Goal: Task Accomplishment & Management: Use online tool/utility

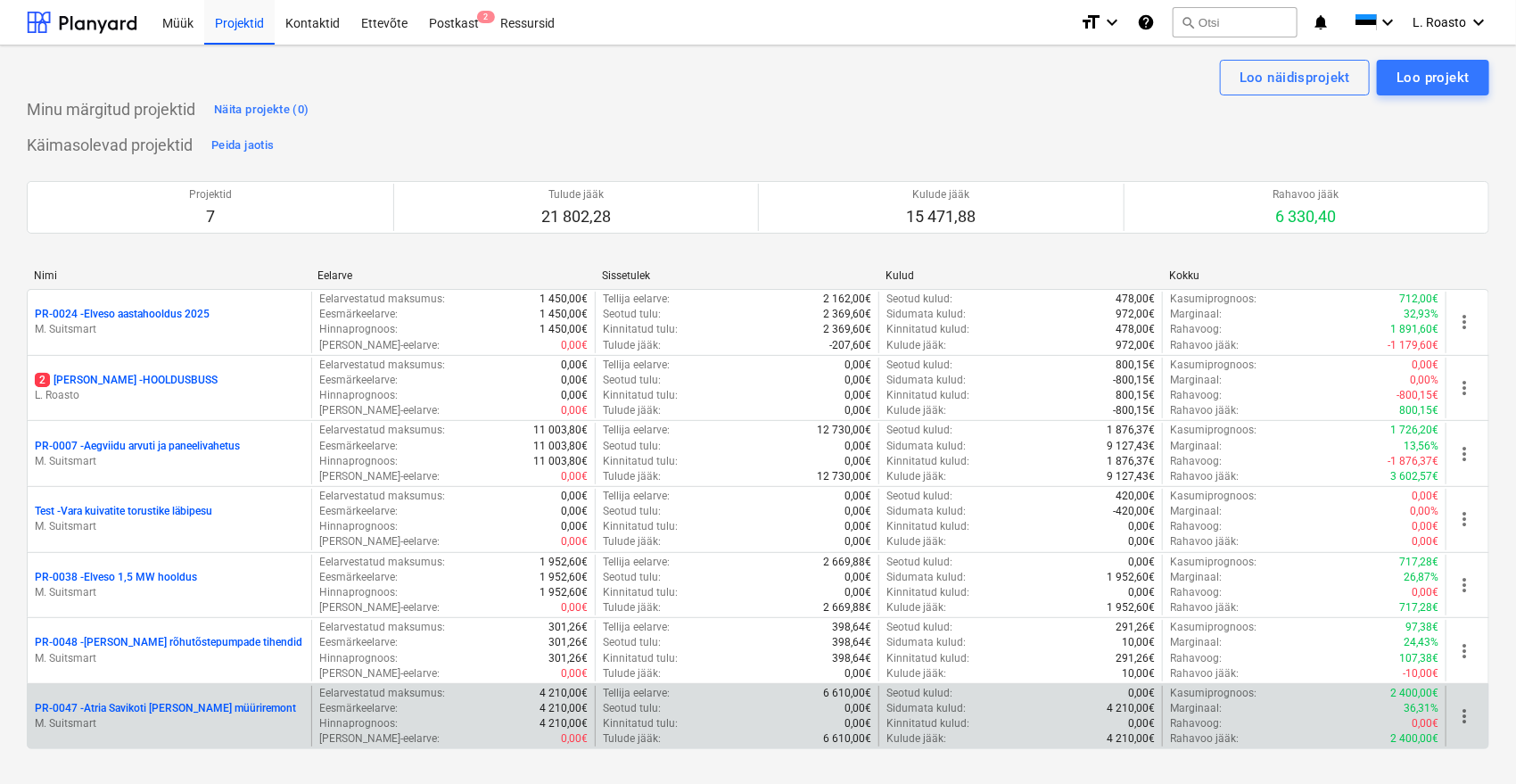
click at [124, 702] on p "PR-0047 - Atria Savikoti [PERSON_NAME] müüriremont" at bounding box center [165, 708] width 261 height 15
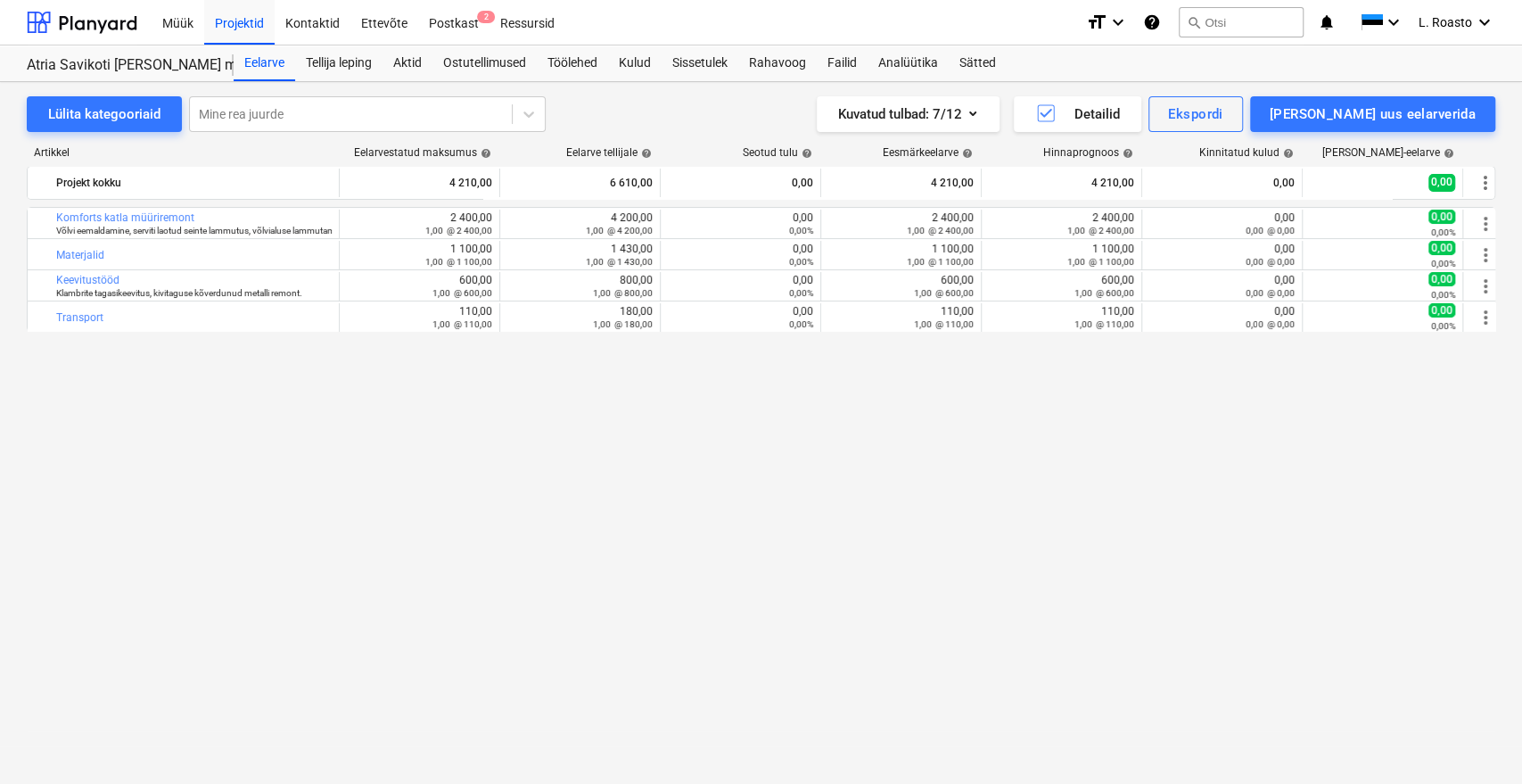
click at [155, 507] on div "bar_chart Komforts katla müüriremont Võlvi eemaldamine, serviti laotud seinte l…" at bounding box center [761, 459] width 1469 height 503
click at [999, 59] on div "Sätted" at bounding box center [978, 63] width 58 height 36
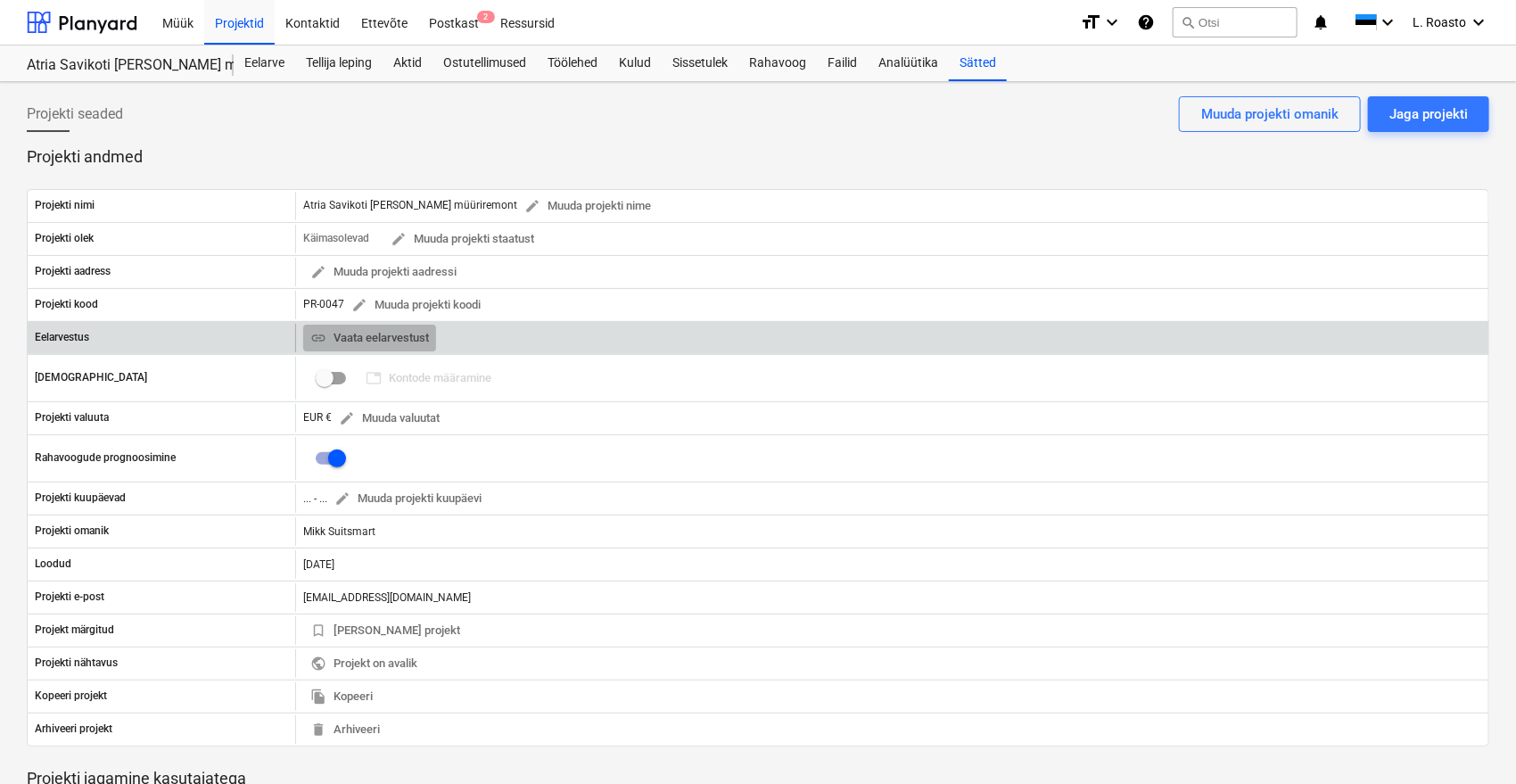
click at [385, 339] on span "link Vaata eelarvestust" at bounding box center [370, 338] width 118 height 21
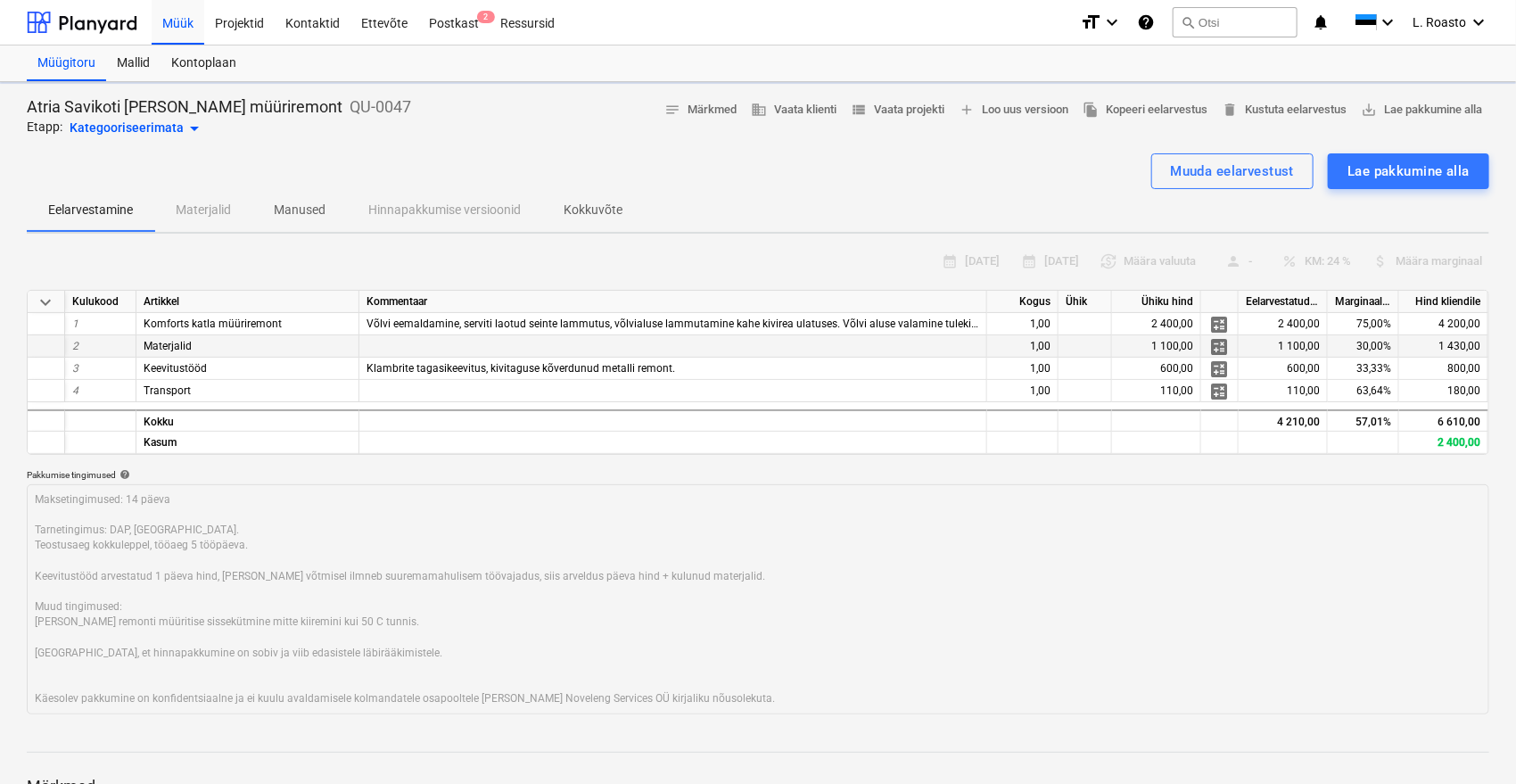
type textarea "x"
drag, startPoint x: 342, startPoint y: 102, endPoint x: 271, endPoint y: 108, distance: 71.3
click at [271, 108] on div "Atria Savikoti [PERSON_NAME] müüriremont QU-0047 Etapp: Töös projektid arrow_dr…" at bounding box center [758, 117] width 1463 height 42
copy p "QU-0047"
click at [149, 269] on div "calendar_month [DATE] calendar_month [DATE] currency_exchange Määra valuuta per…" at bounding box center [758, 261] width 1463 height 28
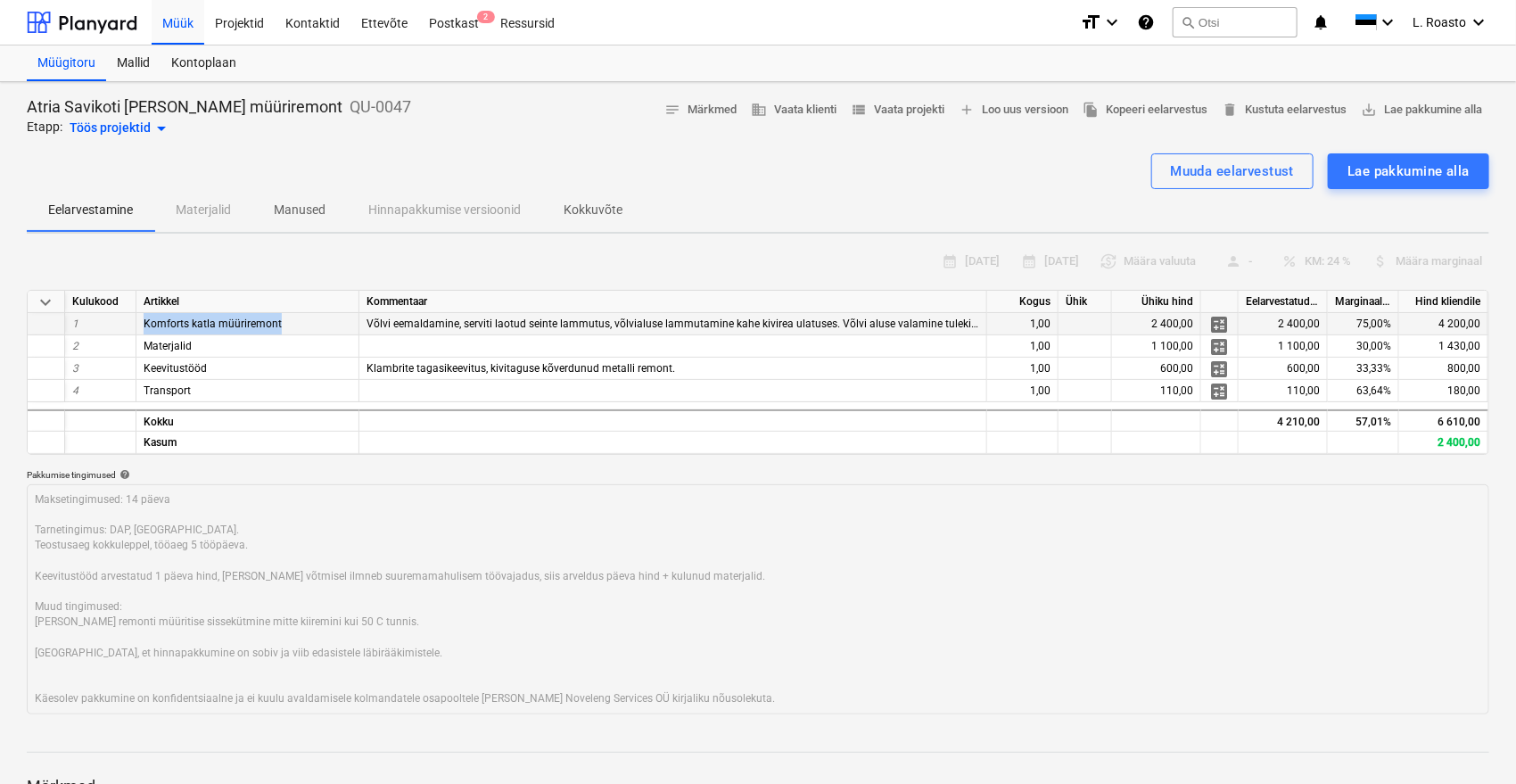
drag, startPoint x: 279, startPoint y: 324, endPoint x: 141, endPoint y: 330, distance: 138.1
click at [141, 330] on div "Komforts katla müüriremont" at bounding box center [248, 323] width 223 height 23
copy span "Komforts katla müüriremont"
click at [870, 761] on div at bounding box center [758, 768] width 1463 height 14
click at [889, 103] on span "view_list Vaata projekti" at bounding box center [897, 109] width 94 height 21
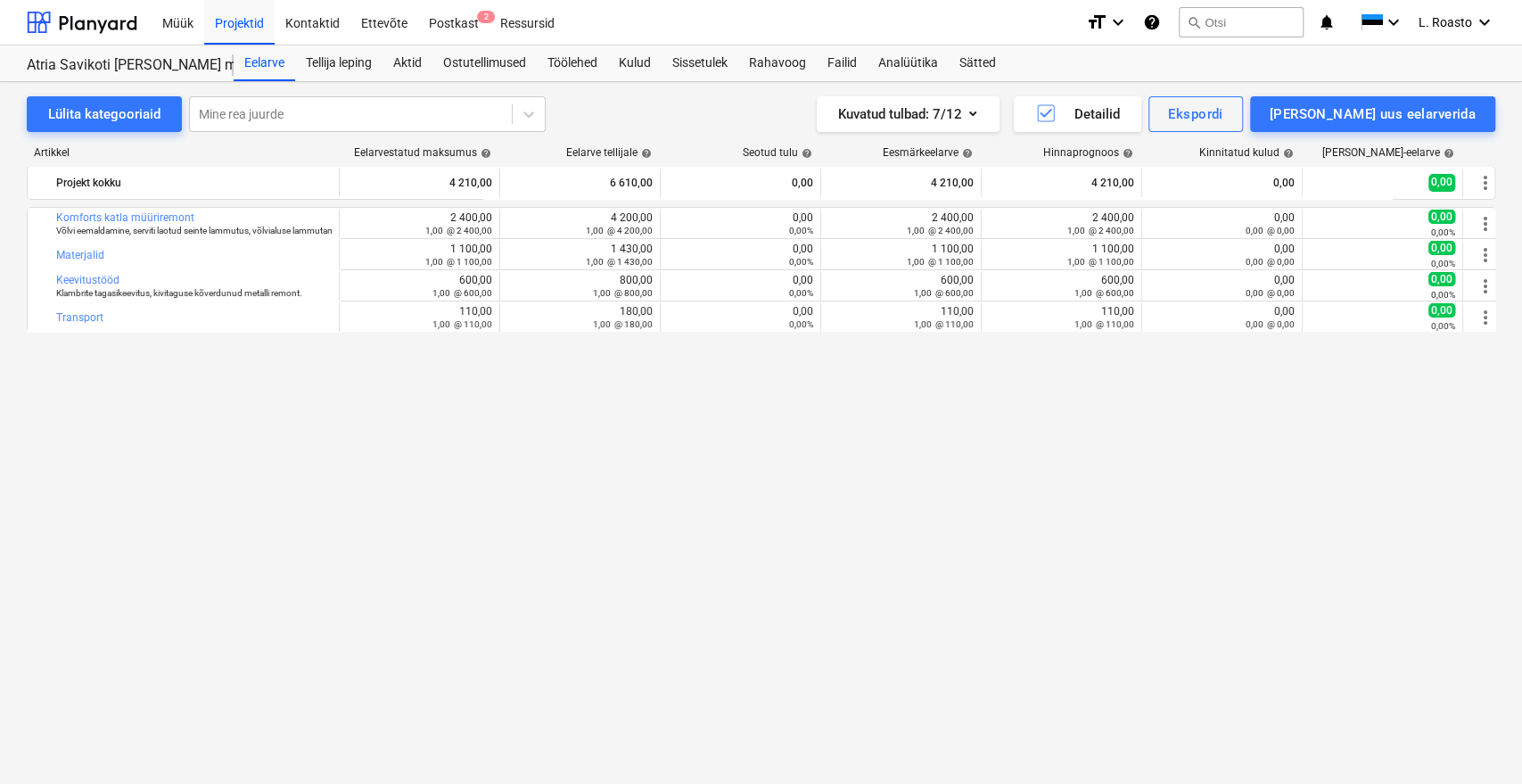
drag, startPoint x: 1286, startPoint y: 447, endPoint x: 1163, endPoint y: 361, distance: 150.1
click at [1286, 448] on div "bar_chart Komforts katla müüriremont Võlvi eemaldamine, serviti laotud seinte l…" at bounding box center [761, 459] width 1469 height 503
click at [710, 66] on div "Sissetulek" at bounding box center [700, 63] width 77 height 36
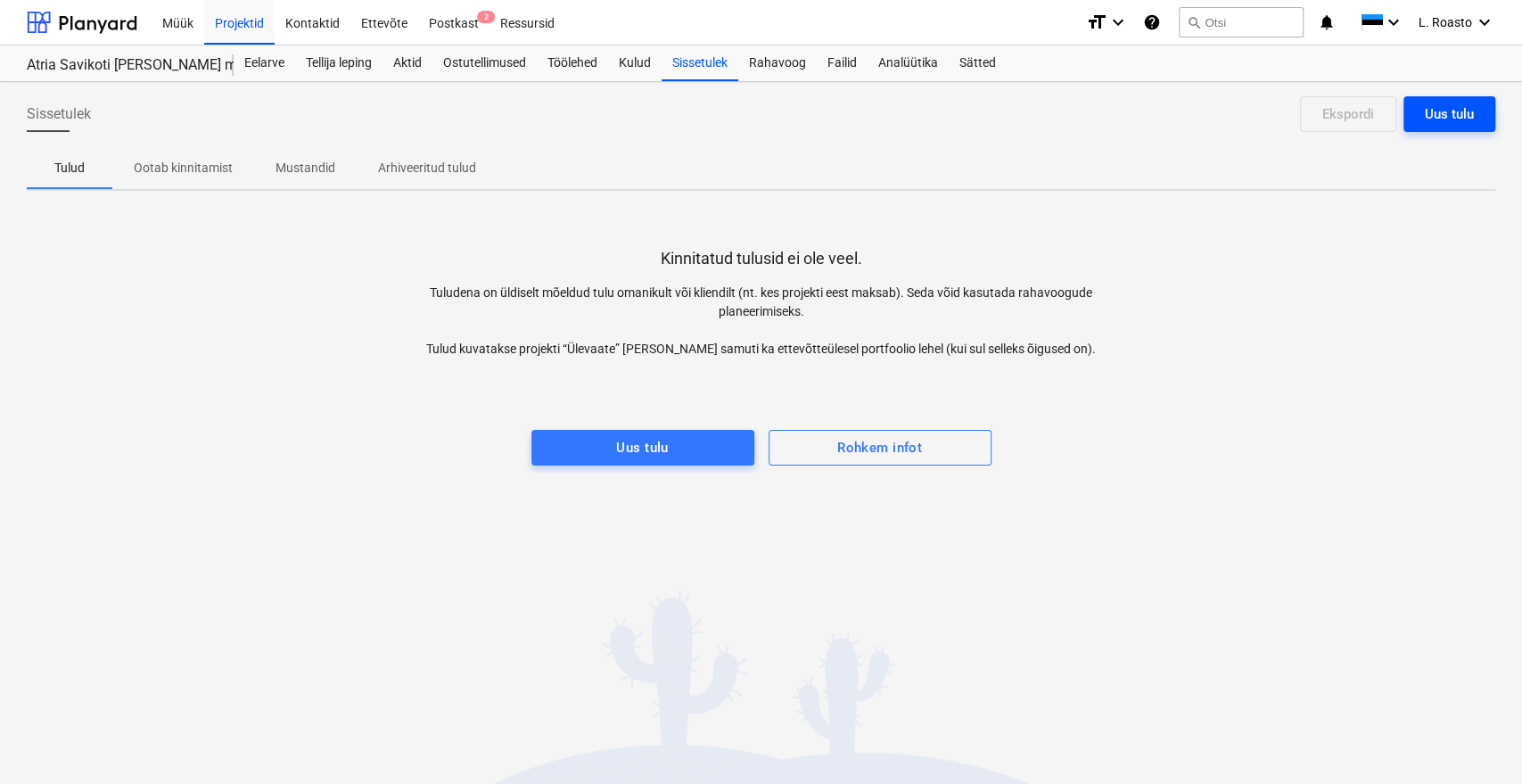
click at [1478, 117] on button "Uus tulu" at bounding box center [1449, 114] width 92 height 36
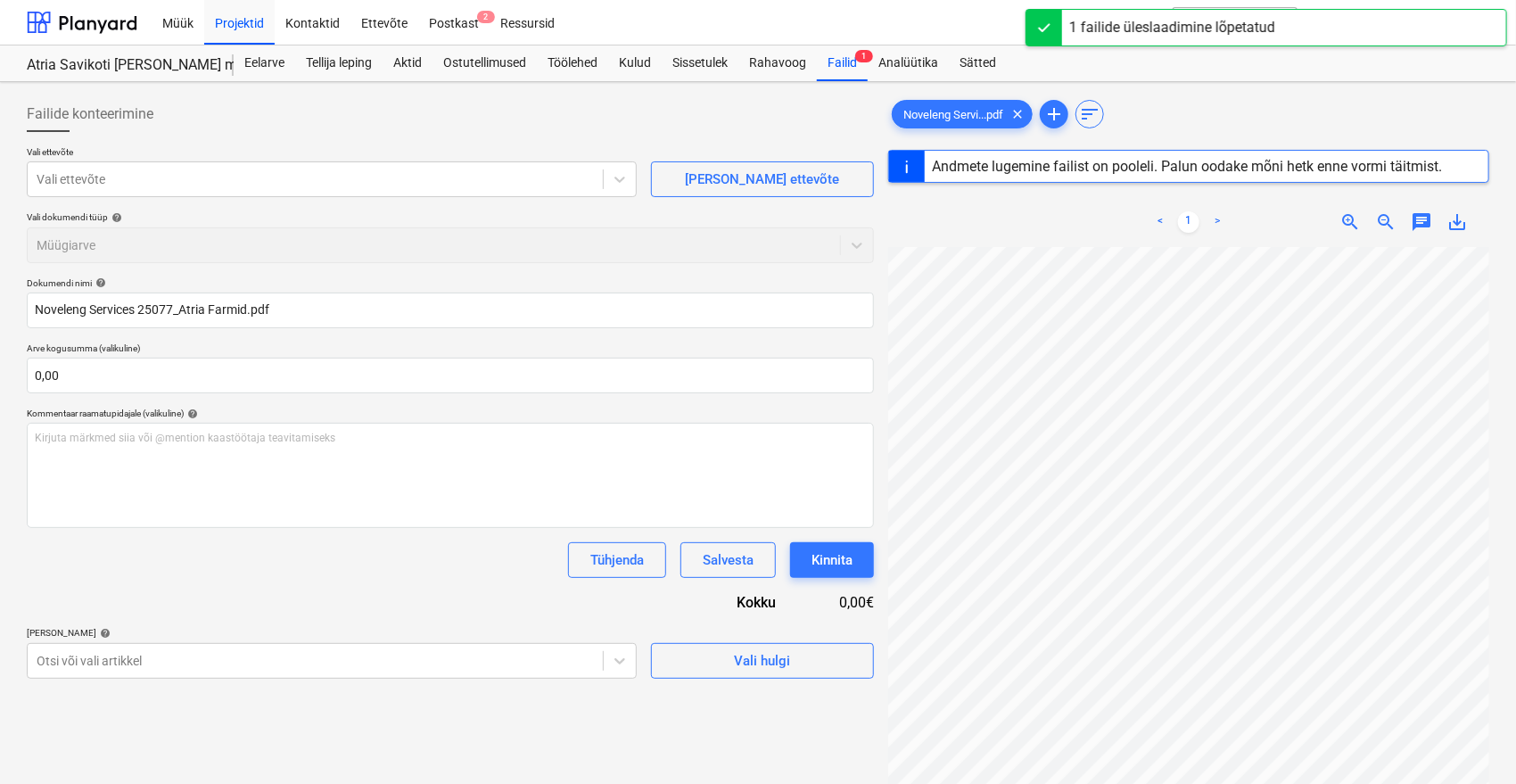
type input "25077"
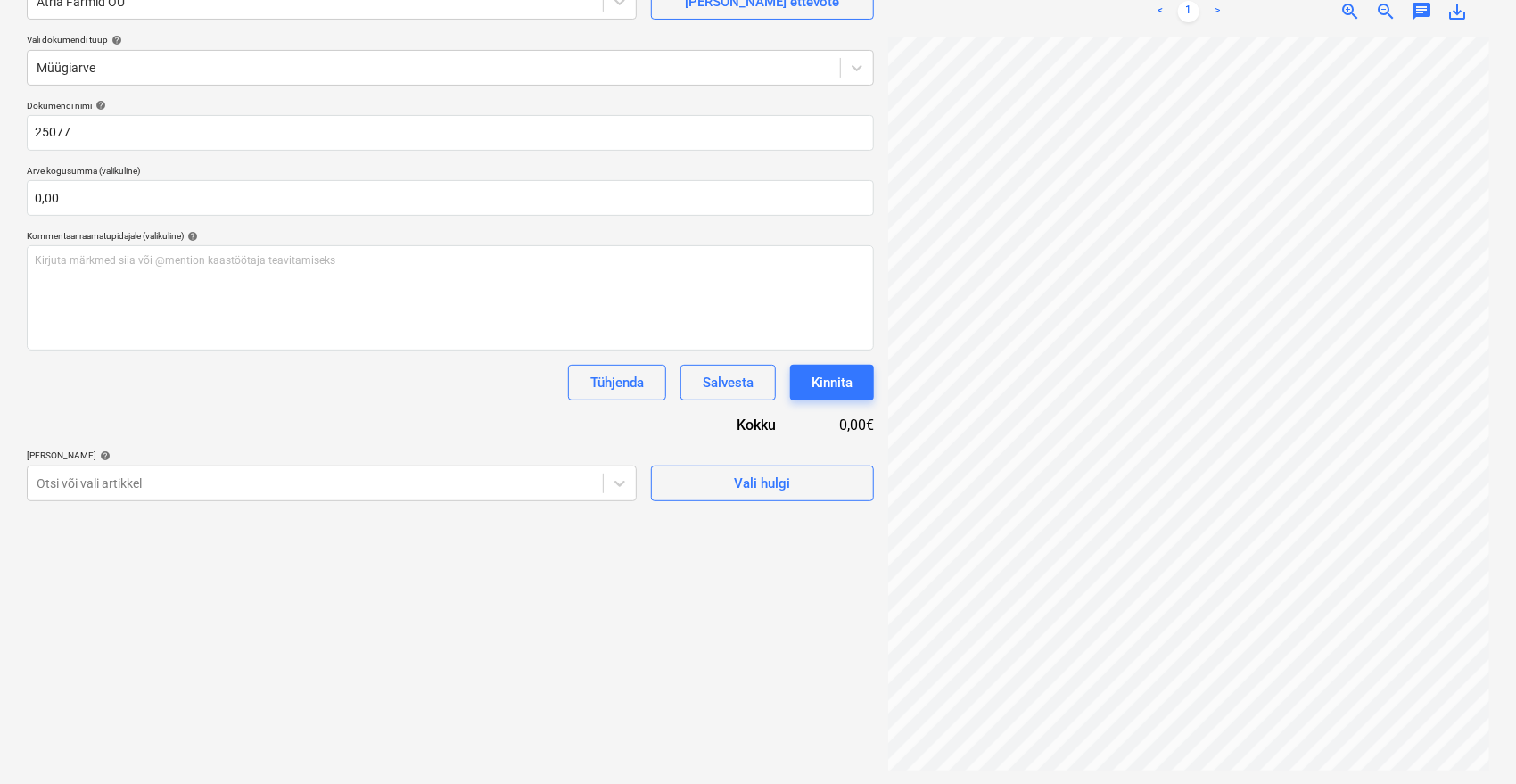
scroll to position [178, 0]
click at [154, 486] on div at bounding box center [315, 482] width 557 height 18
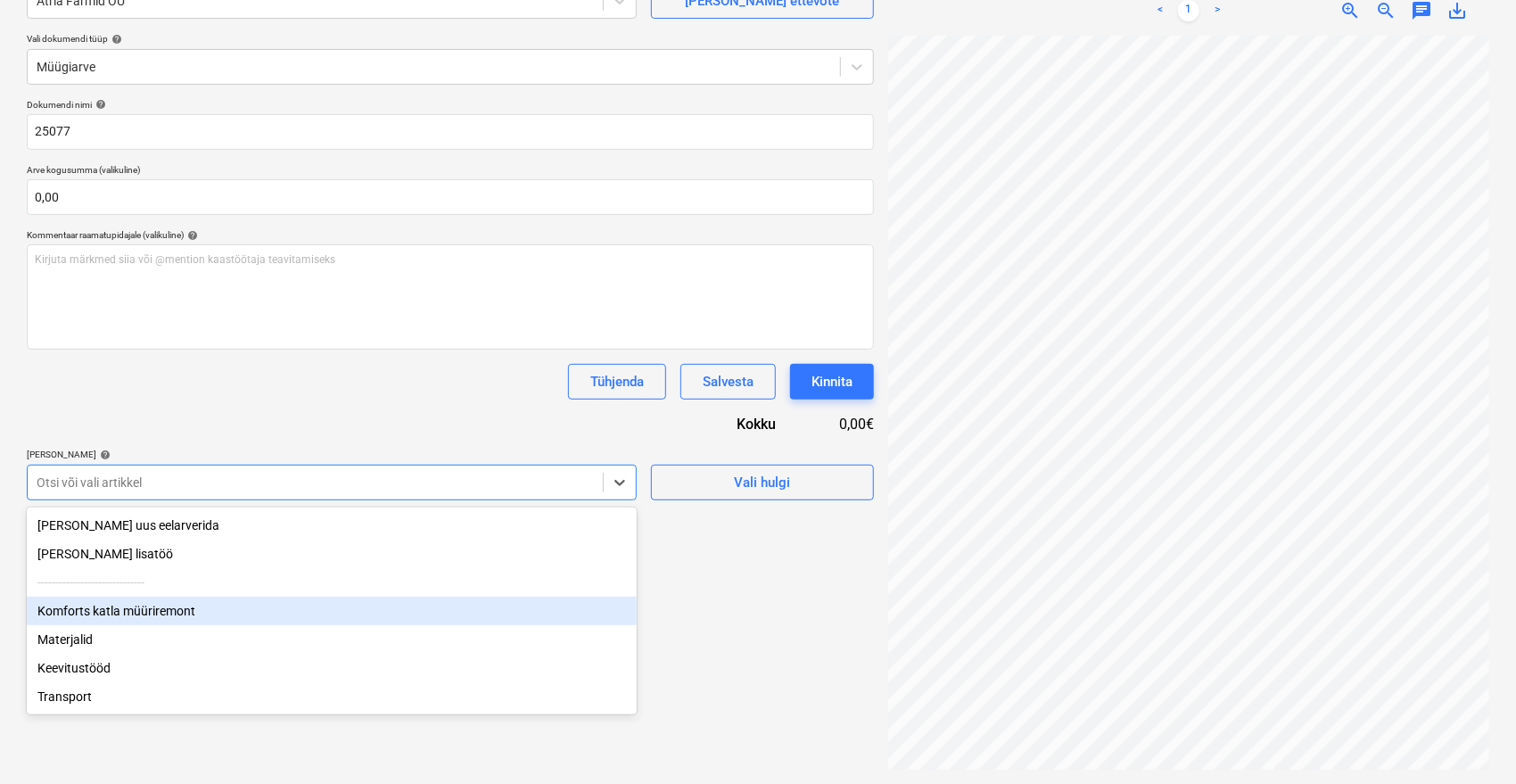
click at [94, 610] on div "Komforts katla müüriremont" at bounding box center [331, 610] width 610 height 29
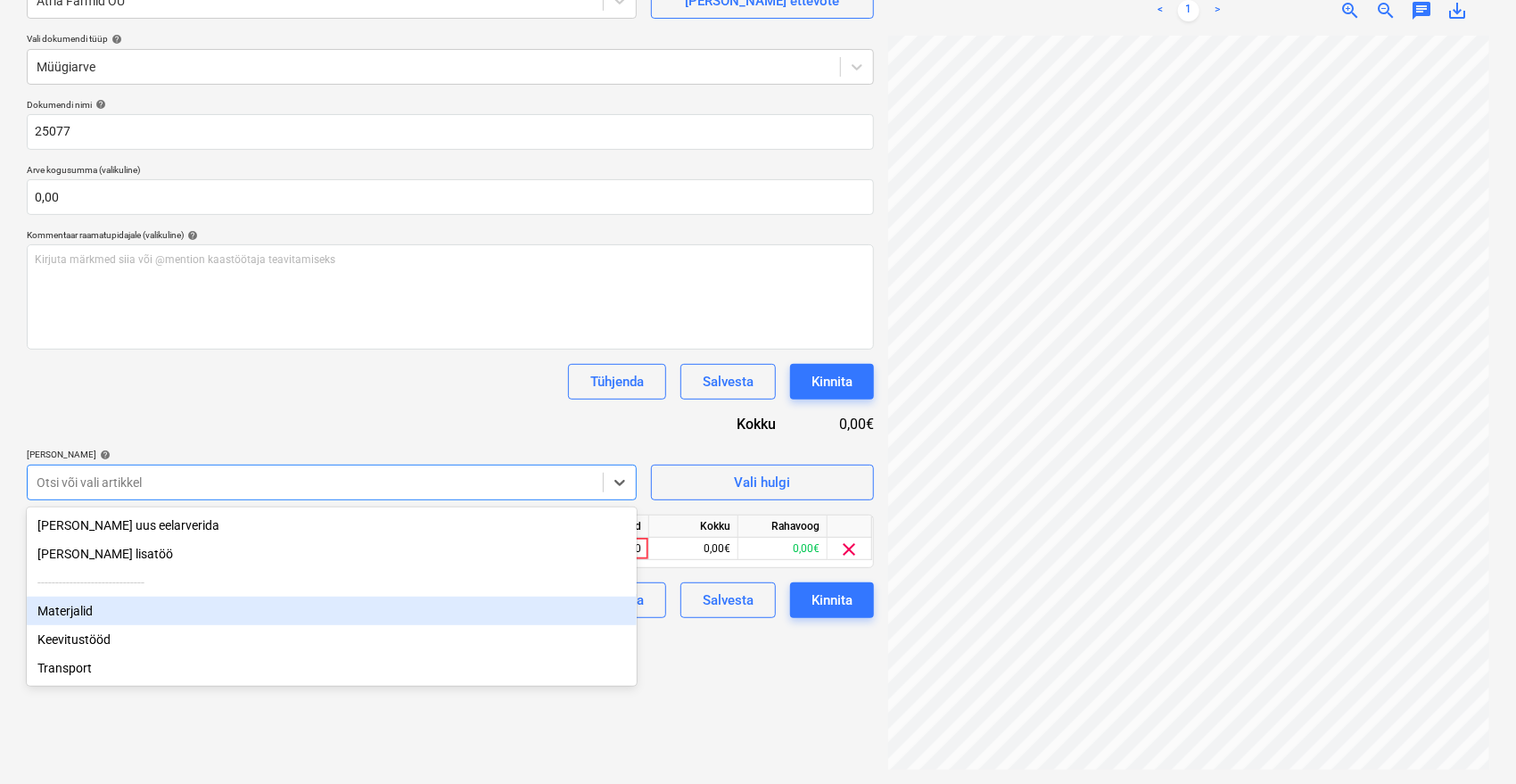
click at [75, 618] on div "Materjalid" at bounding box center [331, 610] width 610 height 29
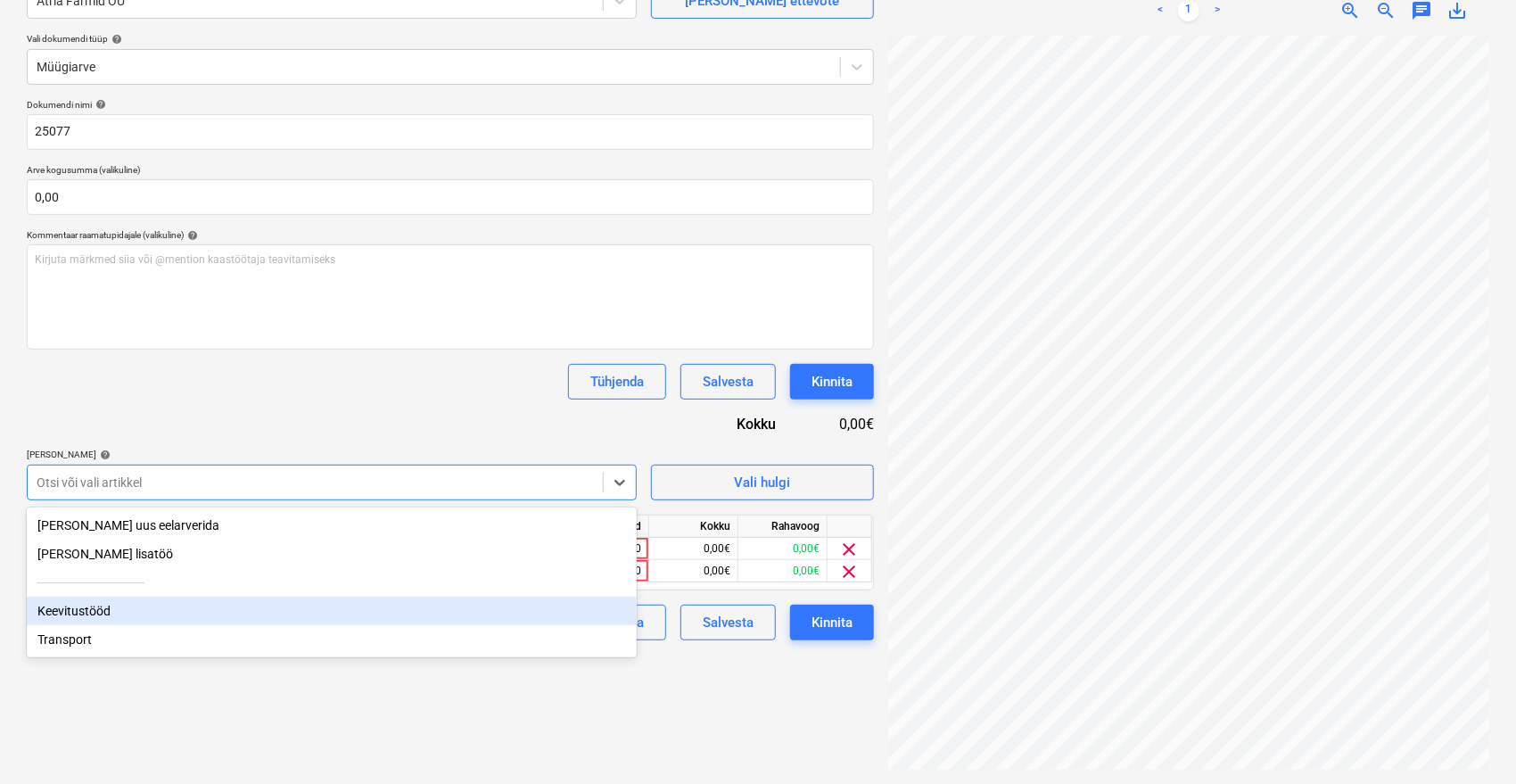
click at [75, 618] on div "Keevitustööd" at bounding box center [331, 610] width 610 height 29
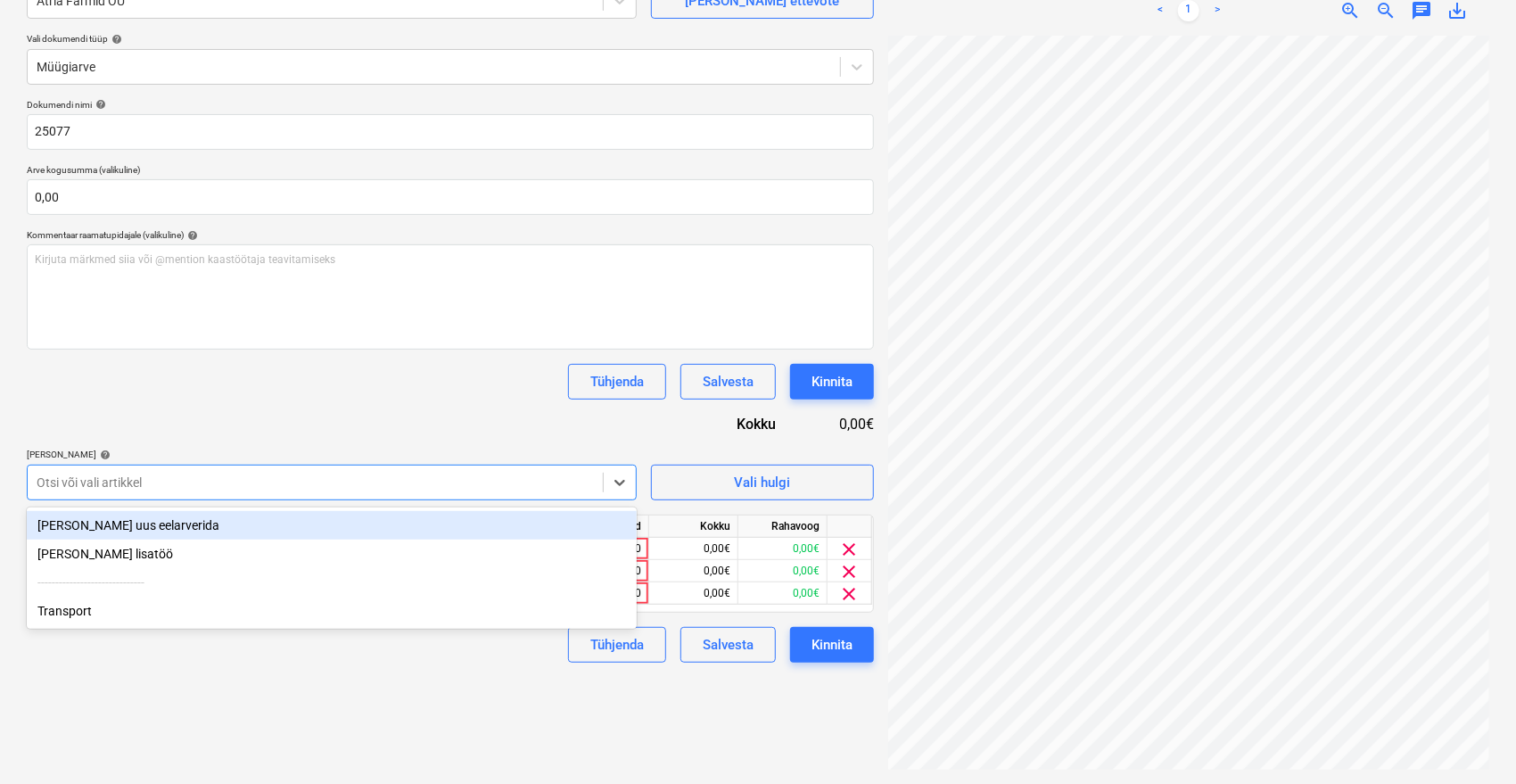
click at [75, 618] on div "Transport" at bounding box center [331, 610] width 610 height 29
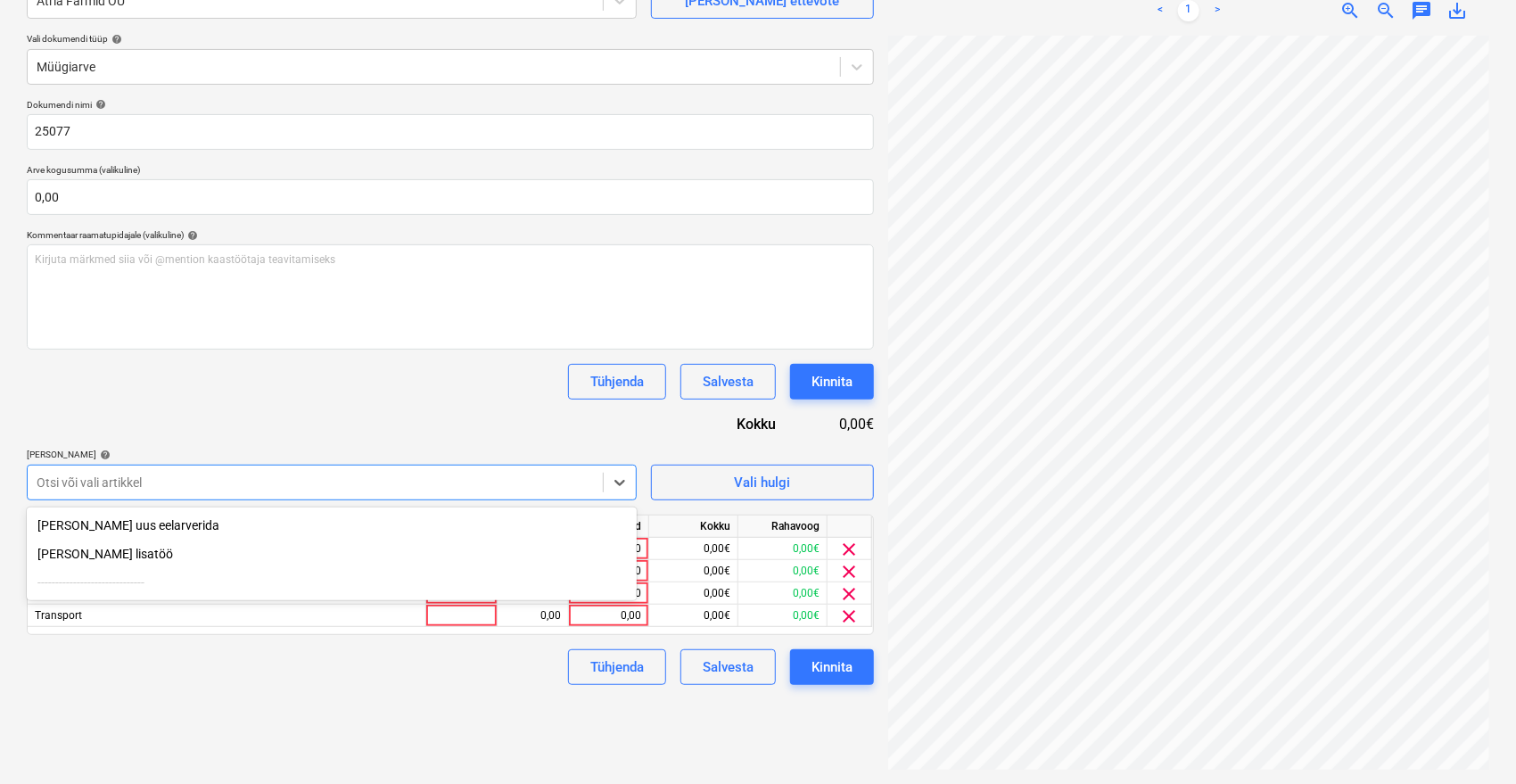
drag, startPoint x: 225, startPoint y: 401, endPoint x: 377, endPoint y: 519, distance: 192.4
click at [226, 401] on div "Dokumendi nimi help 25077 Arve kogusumma (valikuline) 0,00 Kommentaar raamatupi…" at bounding box center [450, 392] width 847 height 586
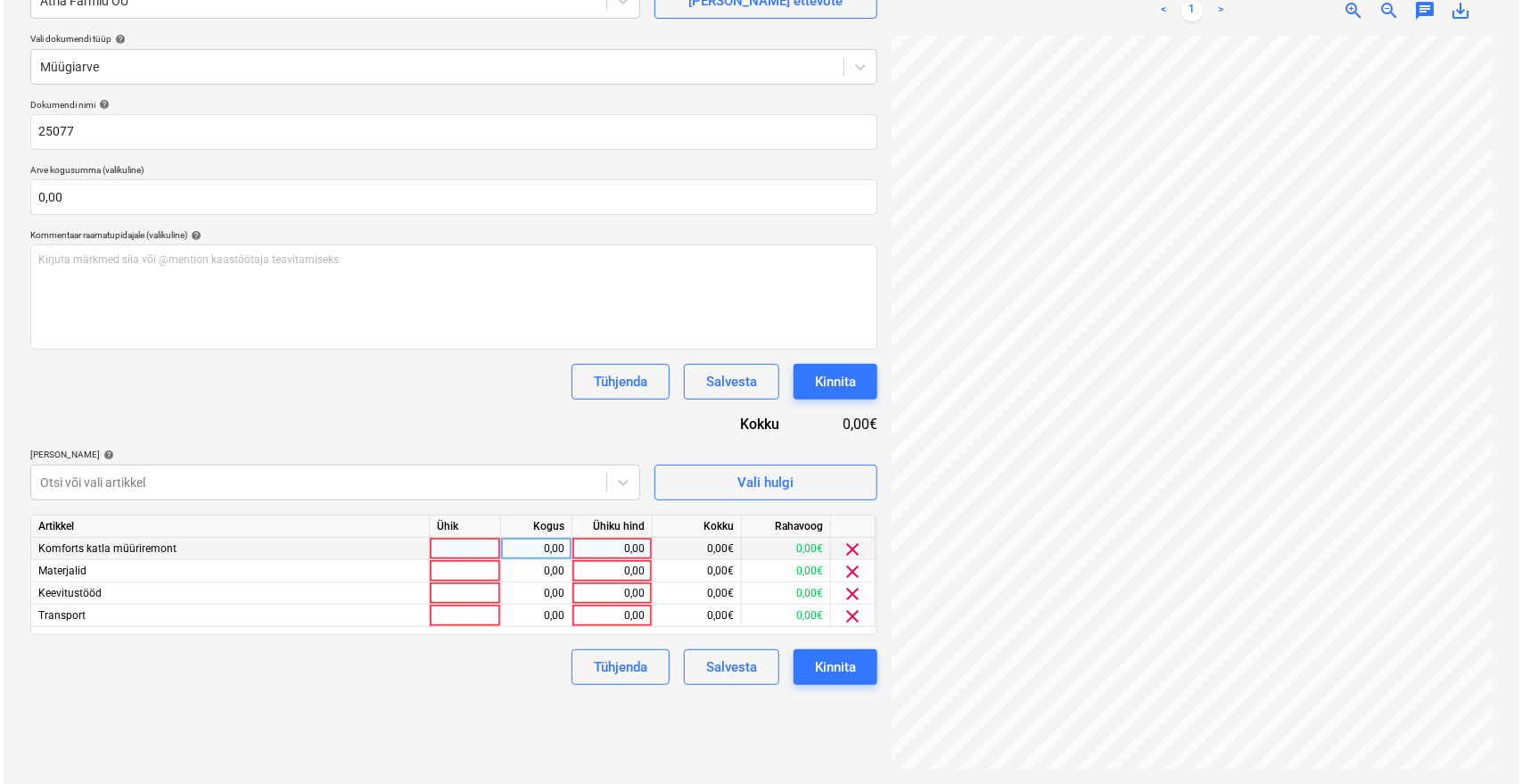
scroll to position [49, 71]
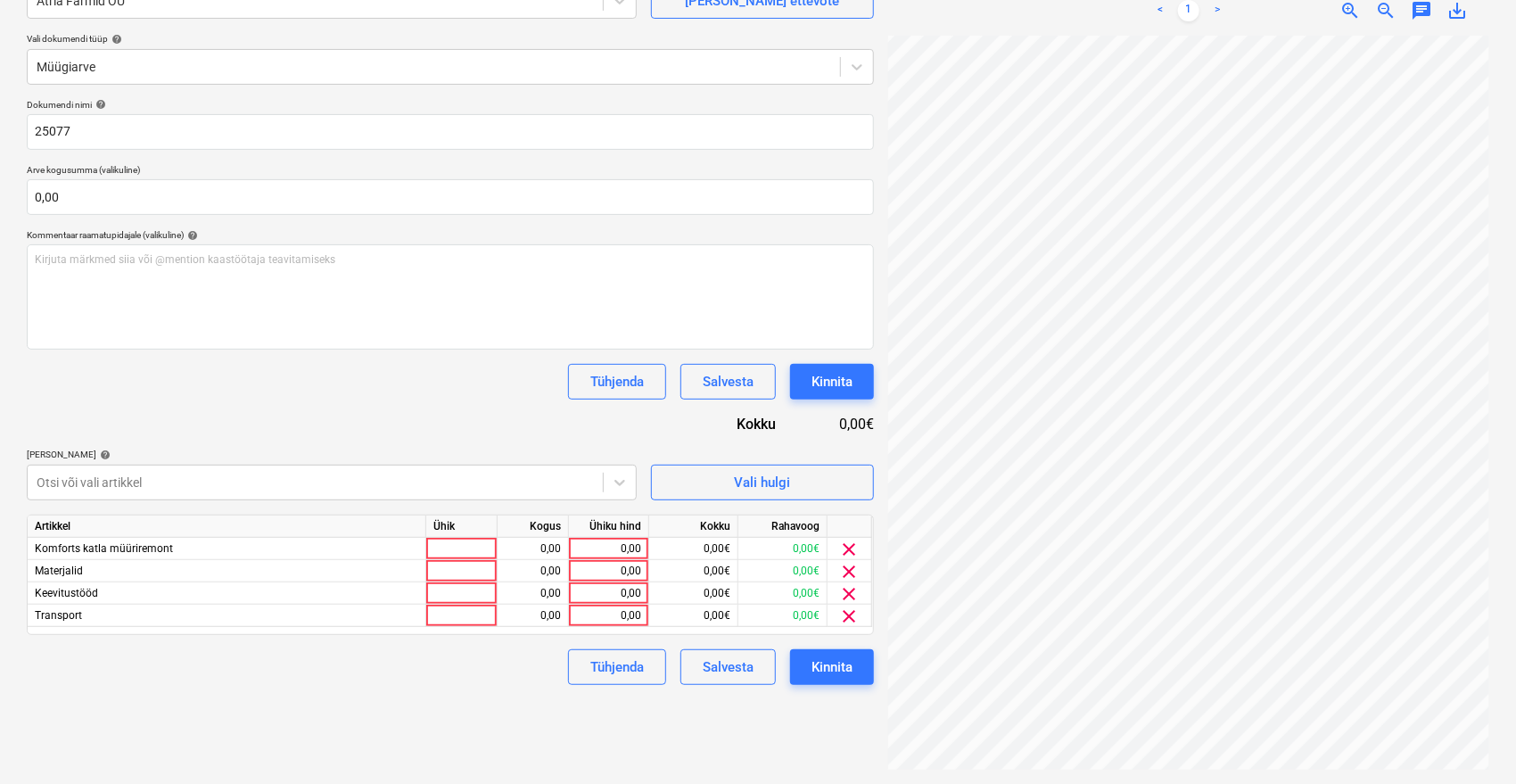
click at [603, 535] on div "Ühiku hind" at bounding box center [609, 527] width 80 height 23
click at [607, 541] on div "0,00" at bounding box center [609, 548] width 65 height 23
type input "4200"
type input "1430"
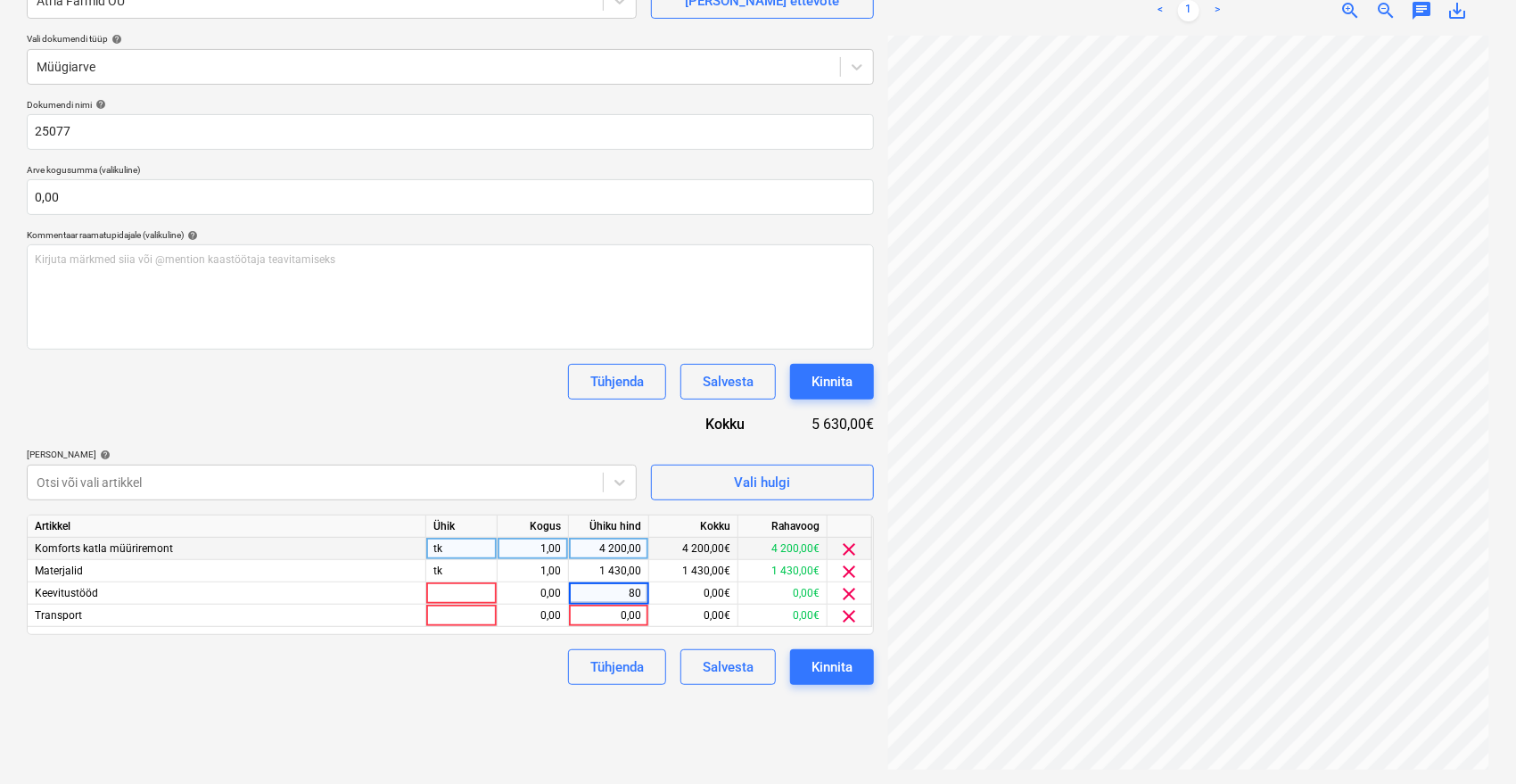
type input "800"
type input "180"
click at [453, 717] on div "Failide konteerimine Vali ettevõte Atria Farmid OÜ [PERSON_NAME] uus ettevõte V…" at bounding box center [450, 344] width 861 height 866
click at [828, 670] on div "Kinnita" at bounding box center [832, 667] width 41 height 24
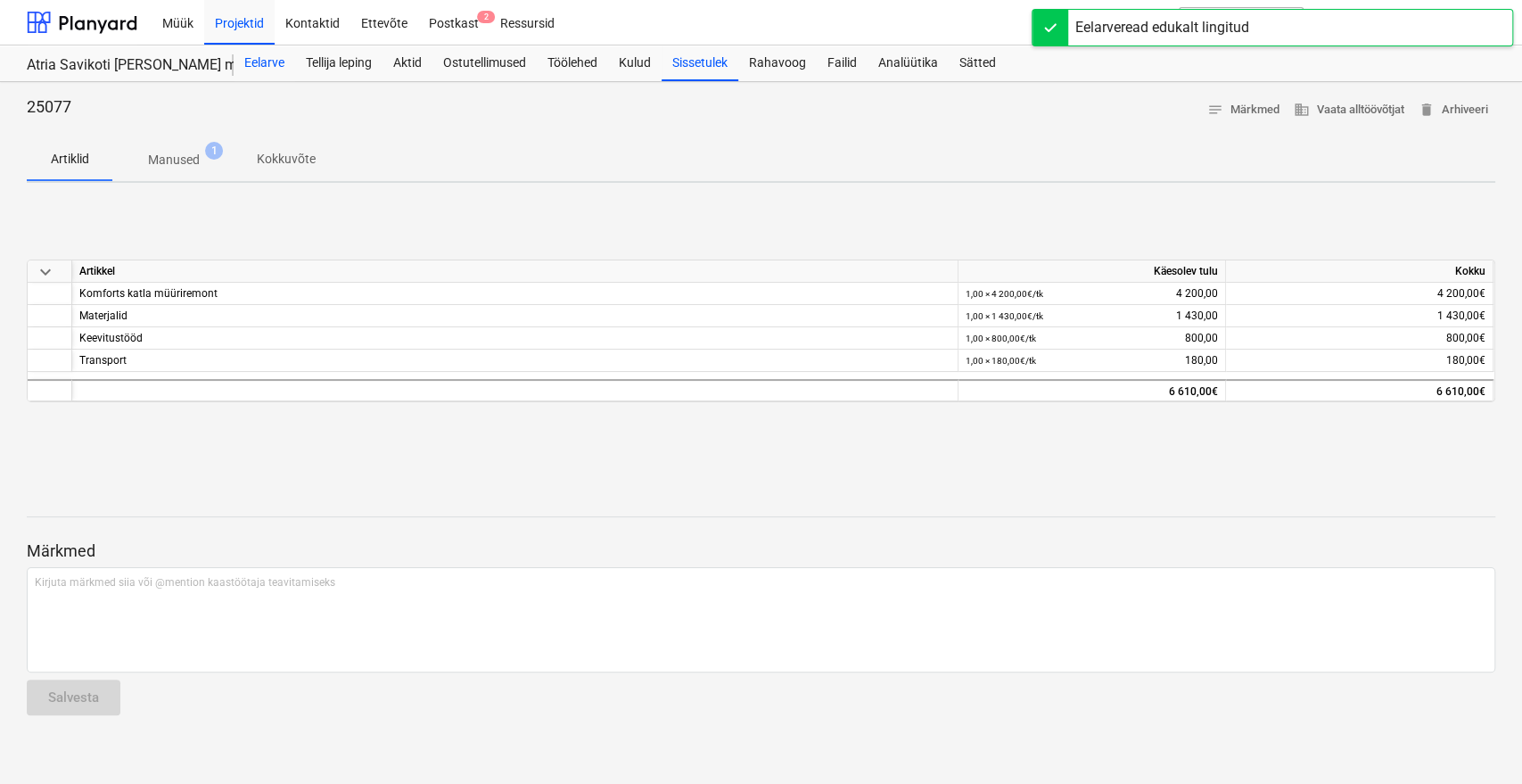
click at [278, 70] on div "Eelarve" at bounding box center [264, 63] width 61 height 36
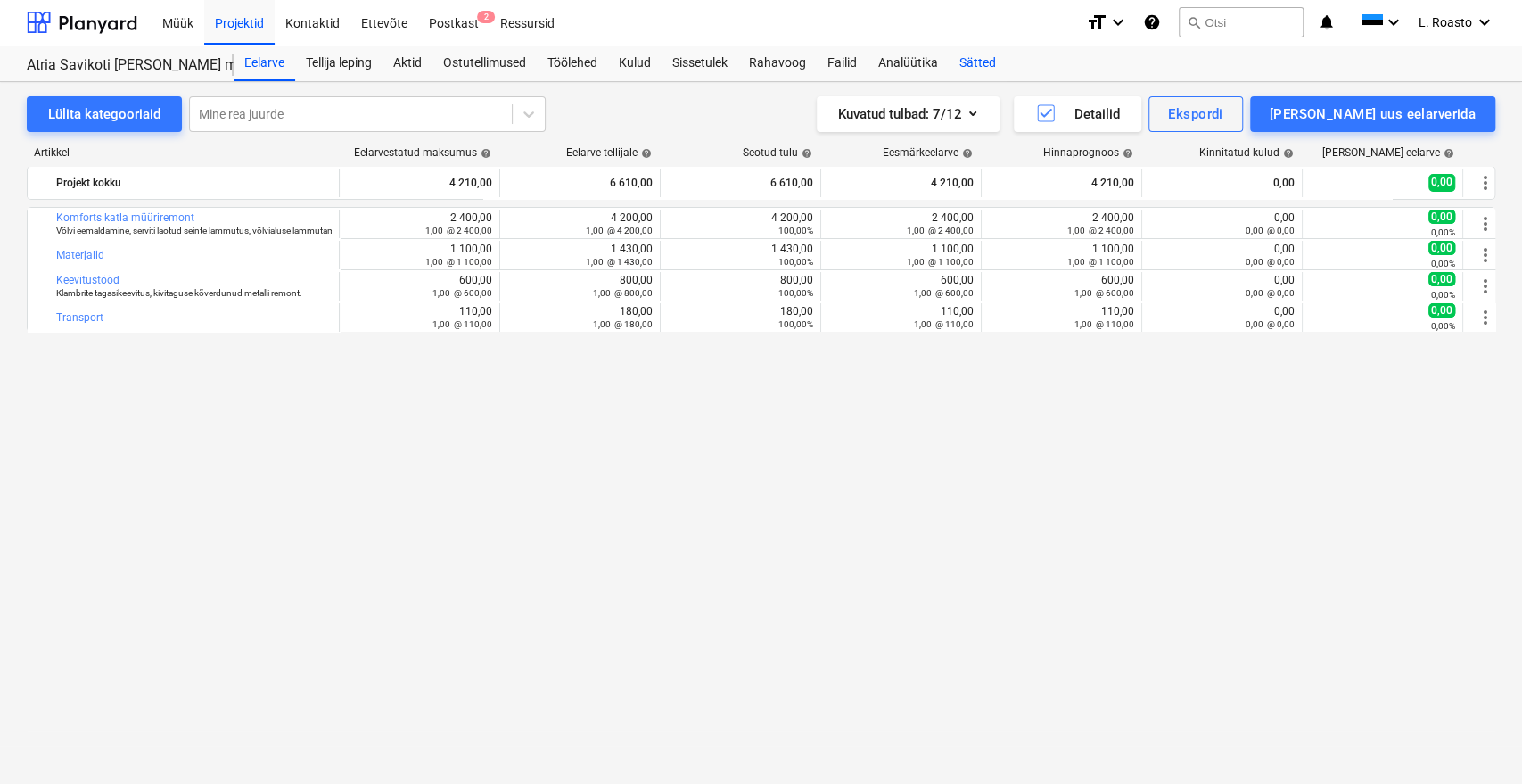
click at [999, 57] on div "Sätted" at bounding box center [978, 63] width 58 height 36
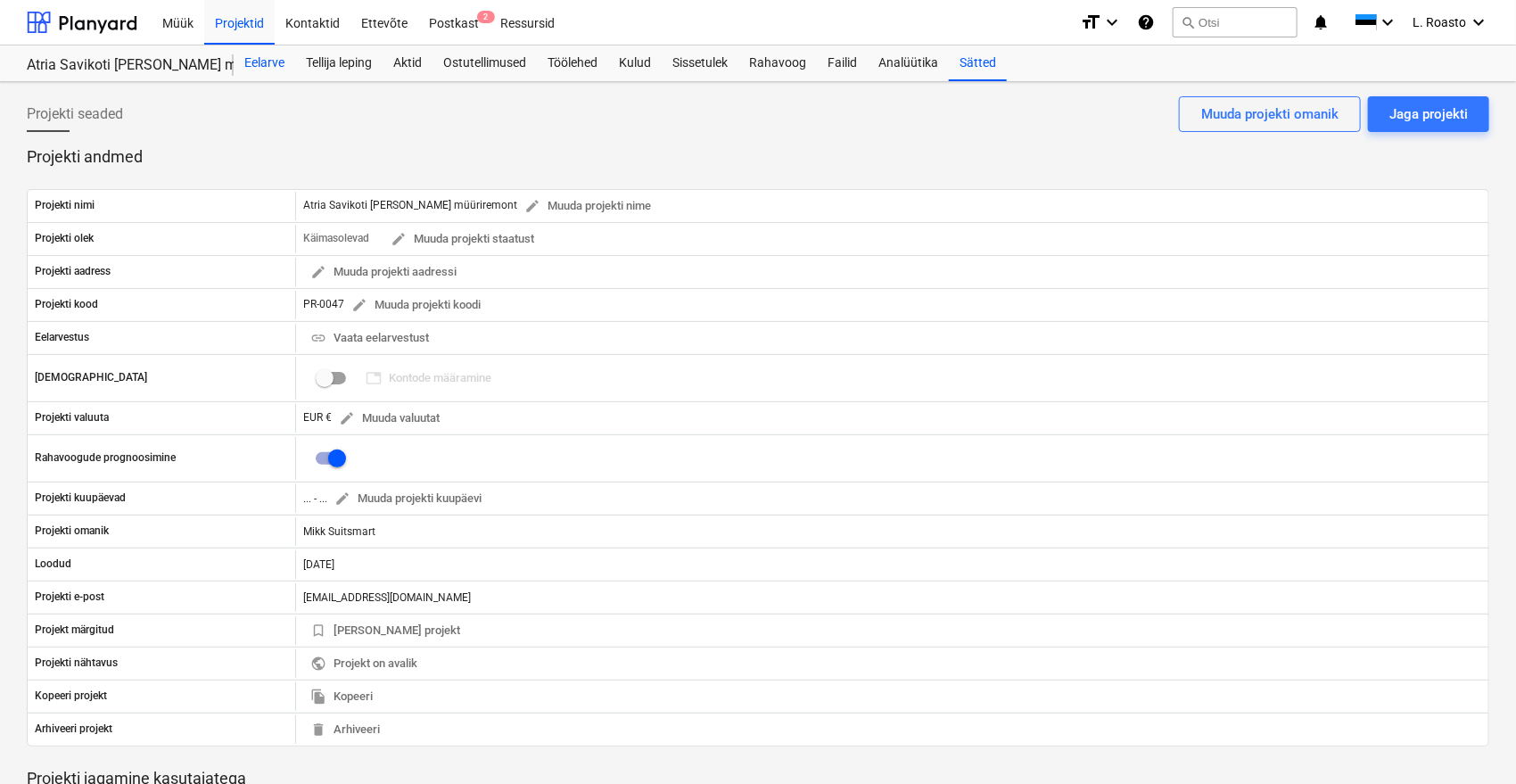
click at [256, 59] on div "Eelarve" at bounding box center [264, 63] width 61 height 36
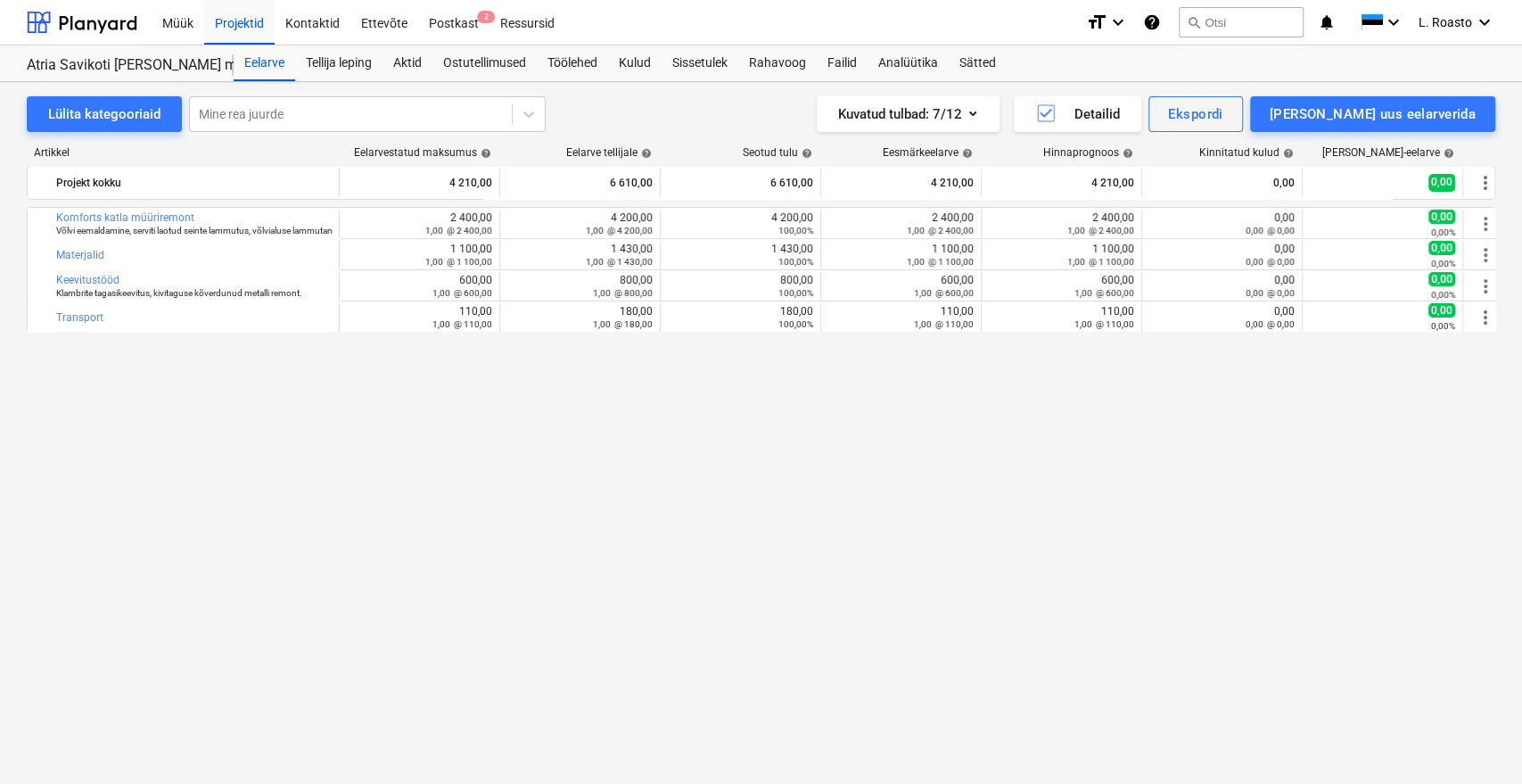
click at [791, 505] on div "bar_chart Komforts katla müüriremont Võlvi eemaldamine, serviti laotud seinte l…" at bounding box center [761, 459] width 1469 height 503
